Goal: Task Accomplishment & Management: Use online tool/utility

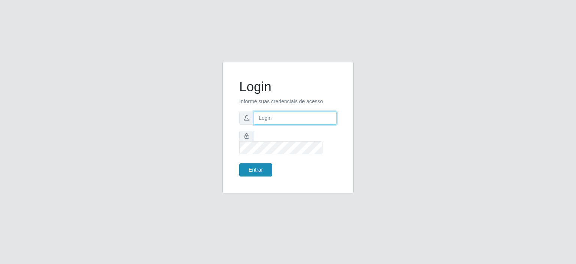
type input "[EMAIL_ADDRESS][DOMAIN_NAME]"
click at [253, 163] on button "Entrar" at bounding box center [255, 169] width 33 height 13
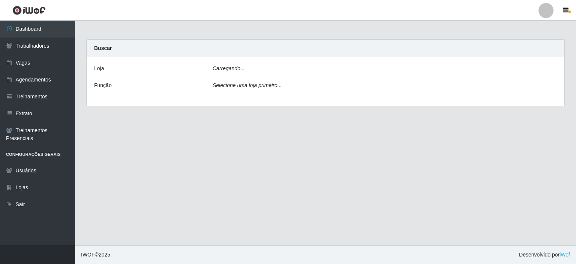
click at [247, 159] on main "Carregando... Buscar [PERSON_NAME]... Função Selecione uma loja primeiro..." at bounding box center [325, 133] width 501 height 224
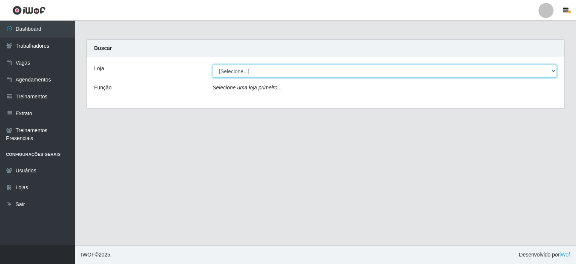
click at [230, 73] on select "[Selecione...] Preço Bom Supermercado" at bounding box center [385, 70] width 344 height 13
select select "387"
click at [213, 64] on select "[Selecione...] Preço Bom Supermercado" at bounding box center [385, 70] width 344 height 13
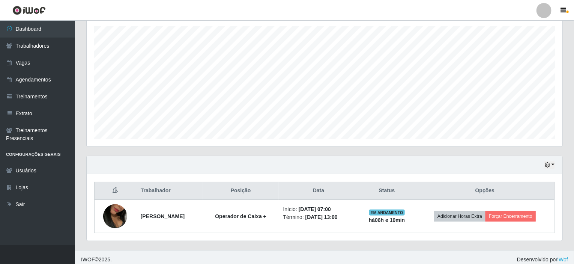
scroll to position [133, 0]
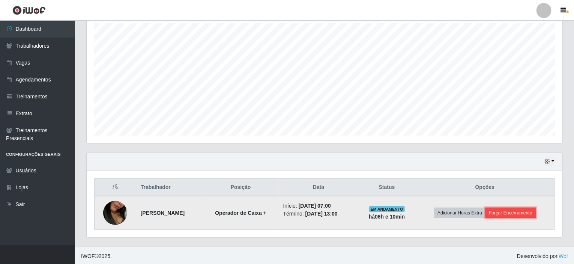
click at [511, 215] on button "Forçar Encerramento" at bounding box center [510, 212] width 50 height 10
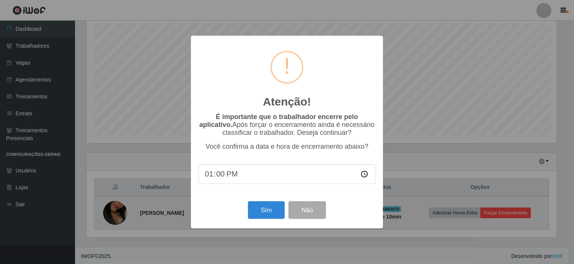
scroll to position [156, 472]
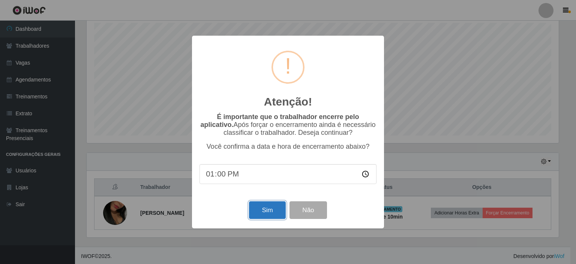
click at [274, 217] on button "Sim" at bounding box center [267, 210] width 36 height 18
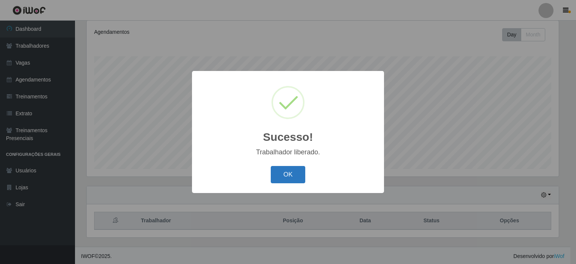
click at [285, 181] on button "OK" at bounding box center [288, 175] width 35 height 18
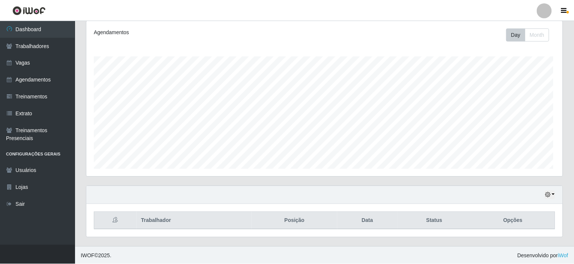
scroll to position [156, 475]
